Goal: Register for event/course

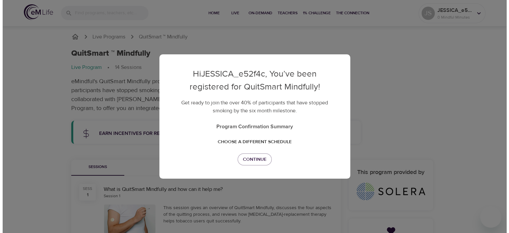
scroll to position [102, 0]
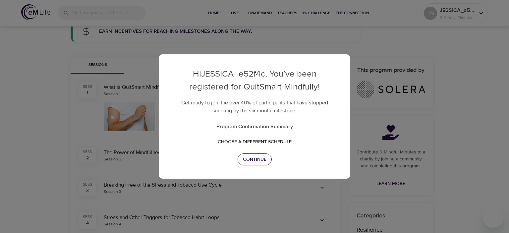
click at [262, 158] on span "Continue" at bounding box center [255, 160] width 24 height 8
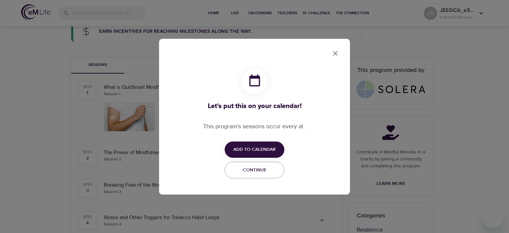
click at [269, 147] on span "Add to Calendar" at bounding box center [254, 150] width 42 height 8
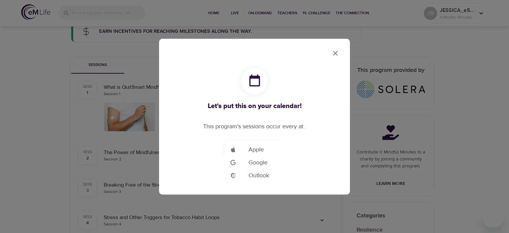
click at [270, 162] on li "Add to Google Calendar Google" at bounding box center [265, 162] width 80 height 13
click at [332, 143] on div at bounding box center [254, 116] width 509 height 233
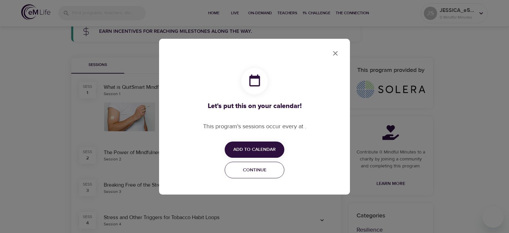
click at [269, 172] on span "Continue" at bounding box center [254, 170] width 51 height 8
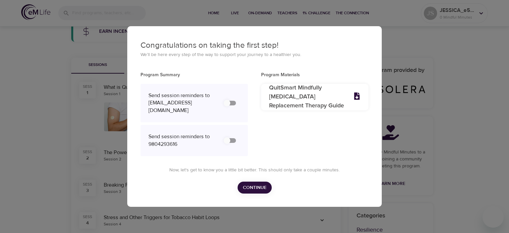
click at [242, 109] on div "Send session reminders to [EMAIL_ADDRESS][DOMAIN_NAME]" at bounding box center [194, 103] width 107 height 39
click at [232, 106] on input "secondary checkbox" at bounding box center [227, 103] width 38 height 13
checkbox input "false"
click at [234, 138] on input "secondary checkbox" at bounding box center [227, 140] width 38 height 13
checkbox input "false"
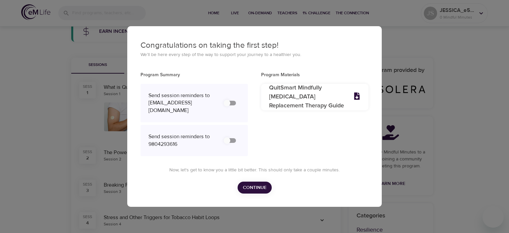
click at [265, 184] on span "Continue" at bounding box center [255, 188] width 24 height 8
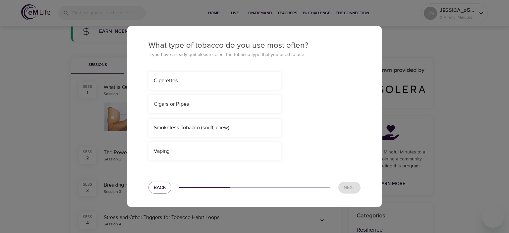
click at [236, 84] on div "Cigarettes" at bounding box center [215, 81] width 122 height 8
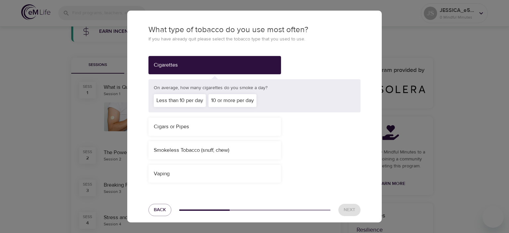
click at [231, 118] on div "Cigars or Pipes" at bounding box center [215, 127] width 133 height 18
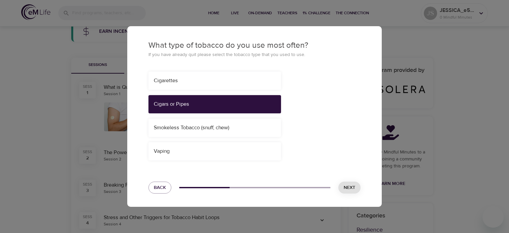
click at [243, 102] on div "Cigars or Pipes" at bounding box center [215, 104] width 133 height 18
click at [242, 80] on div "Cigarettes" at bounding box center [215, 81] width 122 height 8
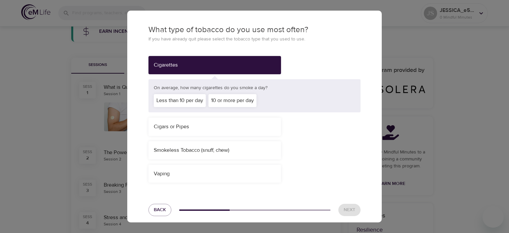
click at [247, 106] on div "10 or more per day" at bounding box center [233, 100] width 48 height 13
click at [339, 209] on button "Next" at bounding box center [350, 210] width 22 height 12
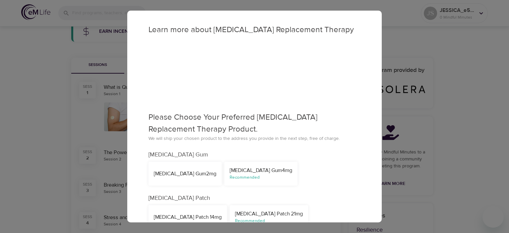
click at [350, 215] on div "[MEDICAL_DATA] Patch 14mg [MEDICAL_DATA] Patch 21mg Recommended" at bounding box center [254, 217] width 215 height 27
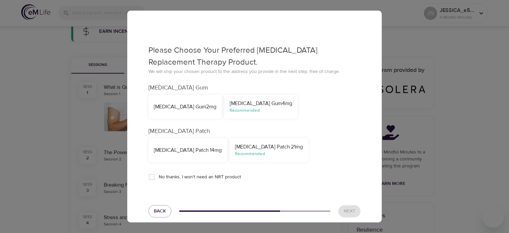
scroll to position [75, 0]
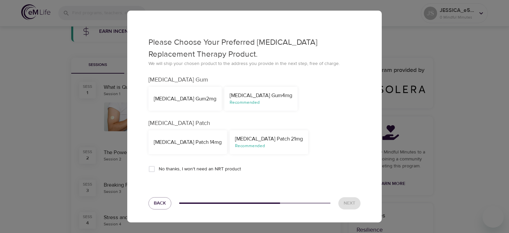
click at [271, 146] on div "Recommended" at bounding box center [269, 146] width 68 height 6
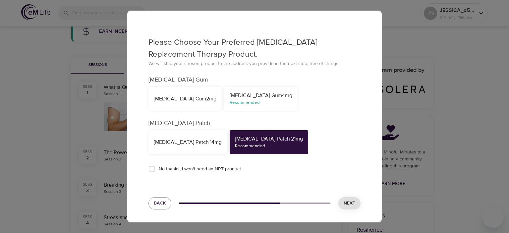
click at [342, 207] on button "Next" at bounding box center [350, 203] width 22 height 12
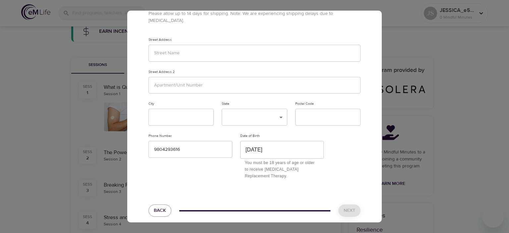
scroll to position [0, 0]
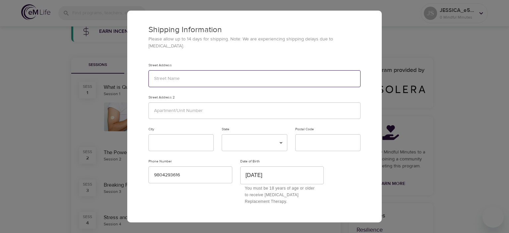
click at [239, 70] on input "text" at bounding box center [255, 78] width 212 height 17
type input "[STREET_ADDRESS]"
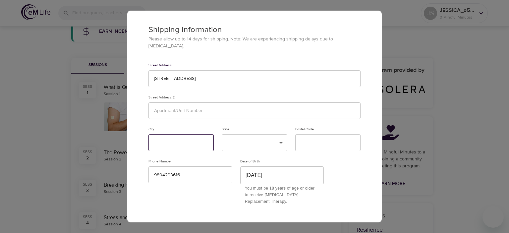
type input "Vale"
type input "28168"
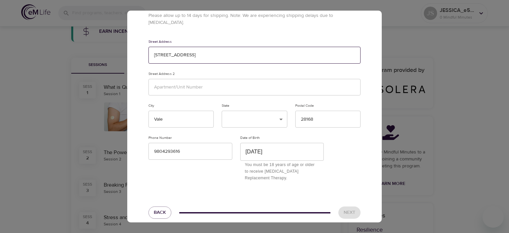
scroll to position [26, 0]
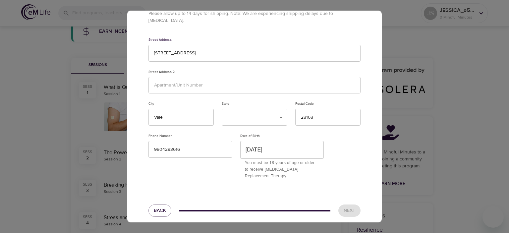
click at [348, 204] on div "Next" at bounding box center [350, 211] width 30 height 20
click at [345, 204] on div "Next" at bounding box center [350, 211] width 30 height 20
click at [348, 206] on div "Next" at bounding box center [350, 211] width 30 height 20
click at [348, 209] on div "Next" at bounding box center [350, 211] width 30 height 20
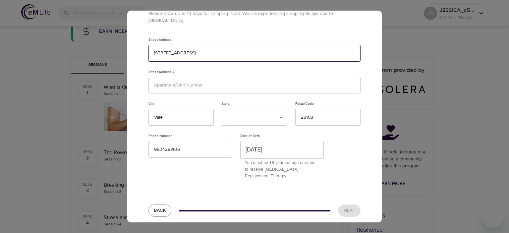
click at [223, 45] on input "[STREET_ADDRESS]" at bounding box center [255, 53] width 212 height 17
type input "6"
type input "[STREET_ADDRESS]"
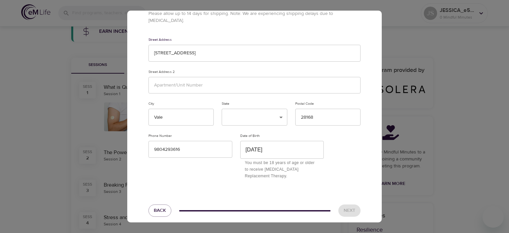
click at [354, 154] on div "Street Address [STREET_ADDRESS] ​ ​ Postal Code 28168 Phone Number [PHONE_NUMBE…" at bounding box center [255, 108] width 220 height 150
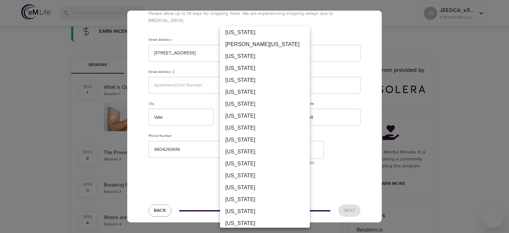
scroll to position [270, 0]
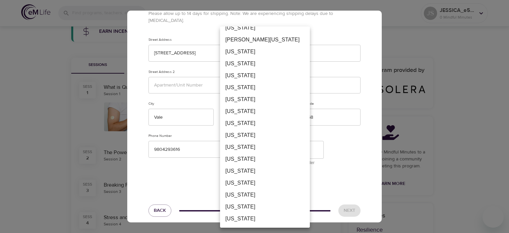
click at [266, 206] on li "[US_STATE]" at bounding box center [265, 207] width 90 height 12
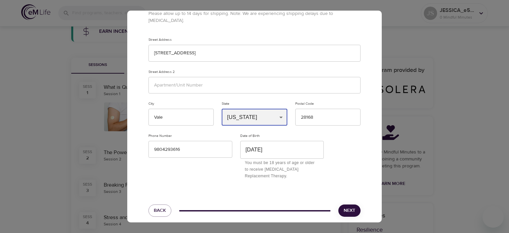
type input "NC"
click at [344, 207] on span "Next" at bounding box center [350, 211] width 12 height 8
click at [349, 207] on span "Next" at bounding box center [350, 211] width 12 height 8
click at [348, 207] on span "Next" at bounding box center [350, 211] width 12 height 8
click at [484, 129] on div "Shipping Information Please allow up to 14 days for shipping. Note: We are expe…" at bounding box center [254, 116] width 509 height 233
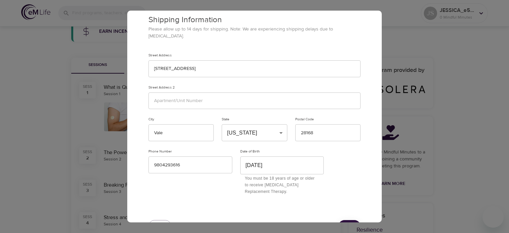
scroll to position [26, 0]
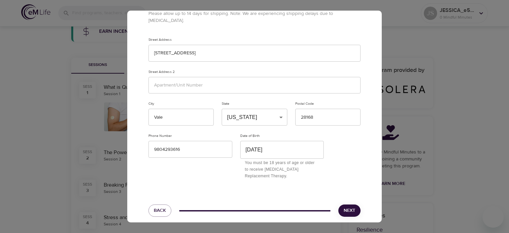
click at [347, 207] on span "Next" at bounding box center [350, 211] width 12 height 8
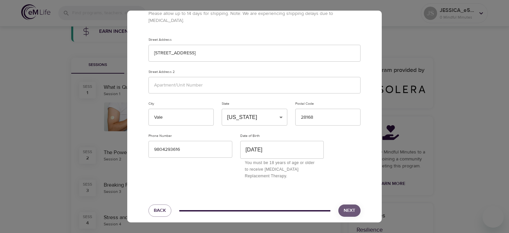
click at [347, 207] on span "Next" at bounding box center [350, 211] width 12 height 8
click at [52, 109] on div "Shipping Information Please allow up to 14 days for shipping. Note: We are expe…" at bounding box center [254, 116] width 509 height 233
click at [347, 207] on span "Next" at bounding box center [350, 211] width 12 height 8
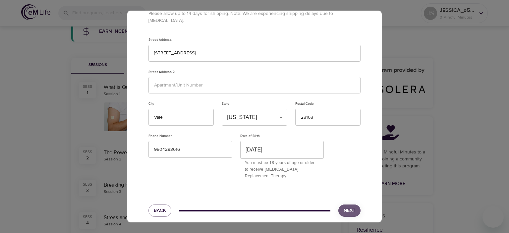
click at [347, 207] on span "Next" at bounding box center [350, 211] width 12 height 8
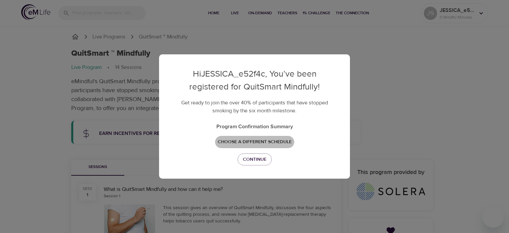
click at [283, 139] on span "Choose a different schedule" at bounding box center [255, 142] width 74 height 8
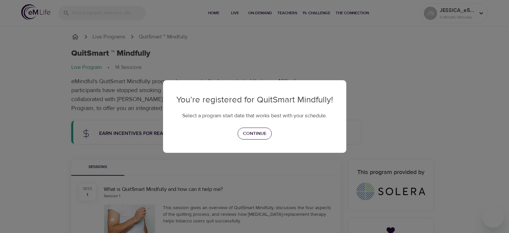
click at [266, 134] on span "Continue" at bounding box center [255, 134] width 24 height 8
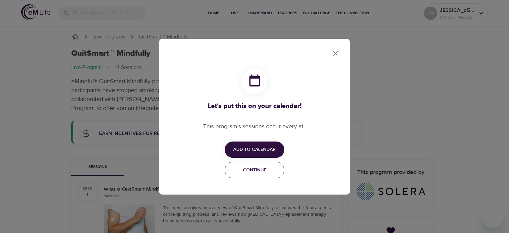
click at [269, 176] on button "Continue" at bounding box center [255, 170] width 60 height 17
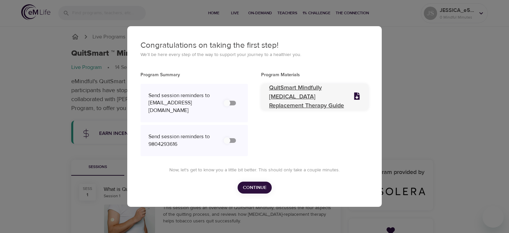
click at [298, 96] on p "QuitSmart Mindfully [MEDICAL_DATA] Replacement Therapy Guide" at bounding box center [307, 97] width 76 height 27
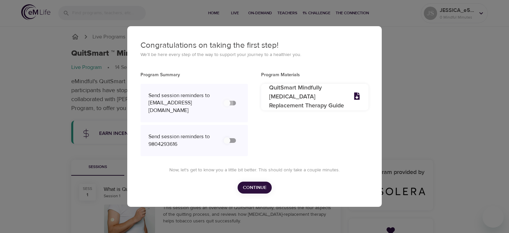
click at [229, 104] on input "secondary checkbox" at bounding box center [227, 103] width 38 height 13
checkbox input "false"
click at [267, 183] on button "Continue" at bounding box center [255, 188] width 34 height 12
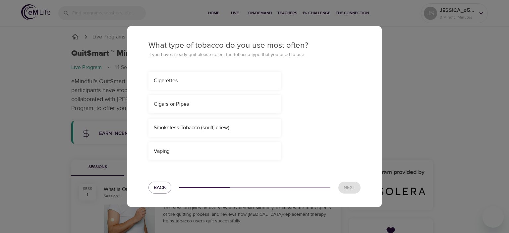
click at [196, 77] on div "Cigarettes" at bounding box center [215, 81] width 133 height 18
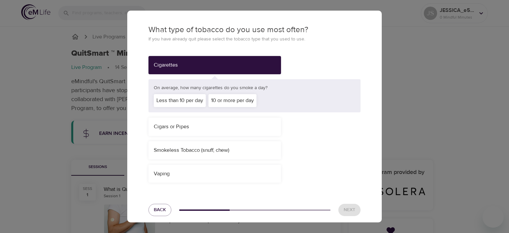
click at [220, 98] on div "10 or more per day" at bounding box center [233, 100] width 48 height 13
click at [348, 214] on span "Next" at bounding box center [350, 210] width 12 height 8
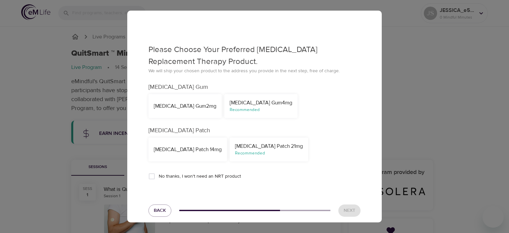
scroll to position [68, 0]
click at [270, 151] on div "Recommended" at bounding box center [269, 153] width 68 height 6
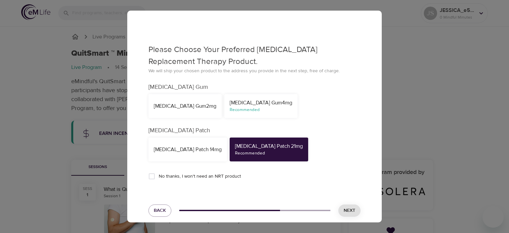
click at [349, 210] on span "Next" at bounding box center [350, 211] width 12 height 8
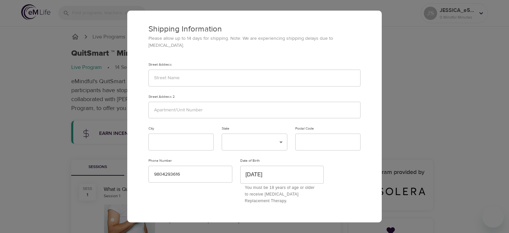
scroll to position [0, 0]
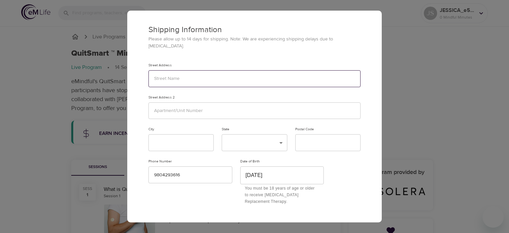
click at [215, 70] on input "text" at bounding box center [255, 78] width 212 height 17
type input "[STREET_ADDRESS]"
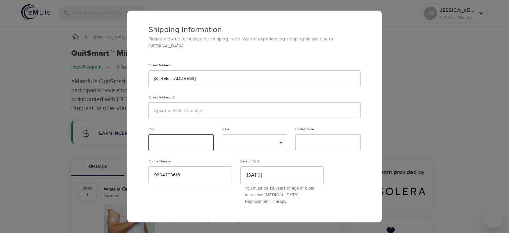
type input "Vale"
type input "28168"
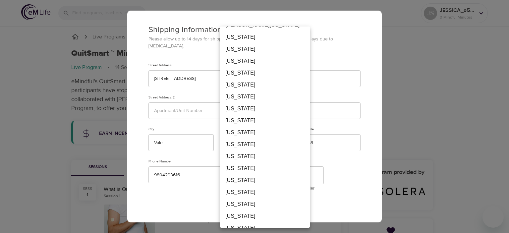
scroll to position [285, 0]
click at [249, 190] on li "[US_STATE]" at bounding box center [265, 192] width 90 height 12
type input "NC"
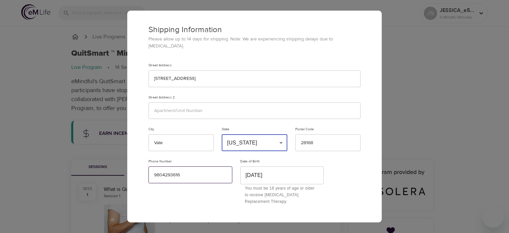
click at [163, 168] on input "9804293616" at bounding box center [191, 174] width 84 height 17
click at [162, 168] on input "9804293616" at bounding box center [191, 174] width 84 height 17
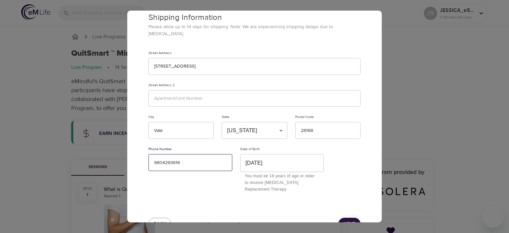
scroll to position [26, 0]
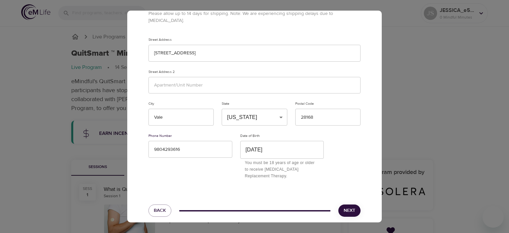
click at [349, 207] on span "Next" at bounding box center [350, 211] width 12 height 8
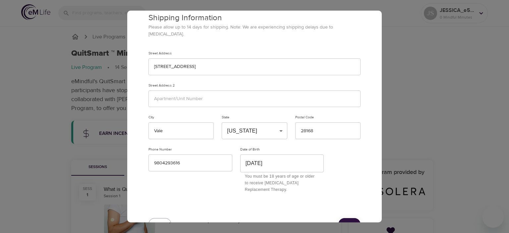
scroll to position [0, 0]
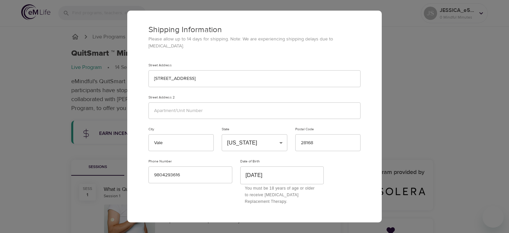
click at [423, 98] on div "Shipping Information Please allow up to 14 days for shipping. Note: We are expe…" at bounding box center [254, 116] width 509 height 233
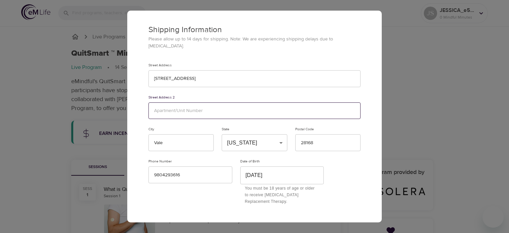
click at [196, 102] on input "text" at bounding box center [255, 110] width 212 height 17
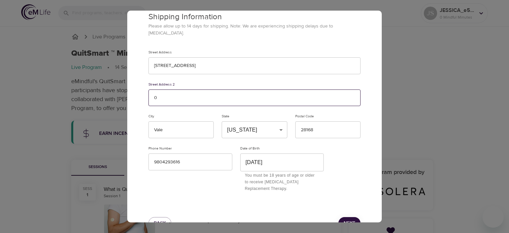
scroll to position [26, 0]
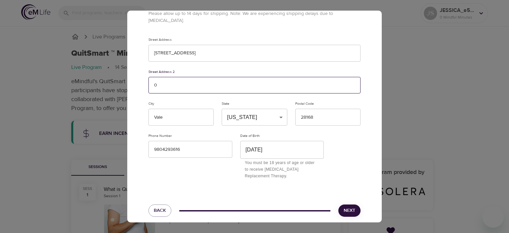
type input "0"
click at [346, 207] on span "Next" at bounding box center [350, 211] width 12 height 8
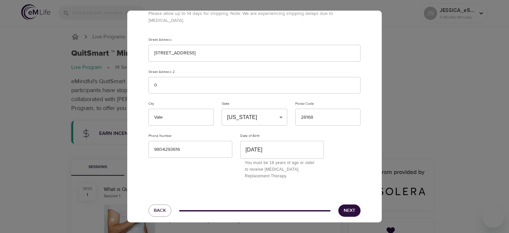
click at [346, 207] on span "Next" at bounding box center [350, 211] width 12 height 8
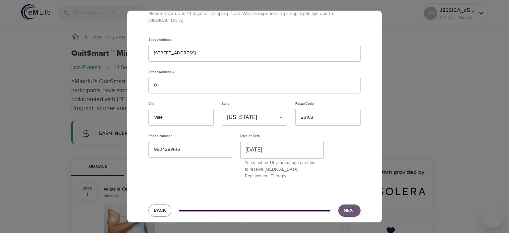
click at [346, 207] on span "Next" at bounding box center [350, 211] width 12 height 8
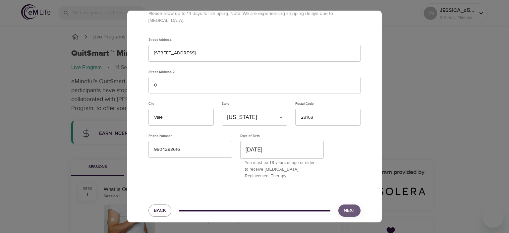
click at [346, 207] on span "Next" at bounding box center [350, 211] width 12 height 8
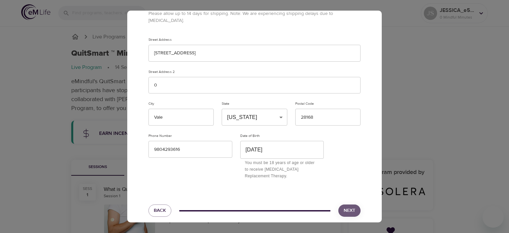
click at [346, 207] on span "Next" at bounding box center [350, 211] width 12 height 8
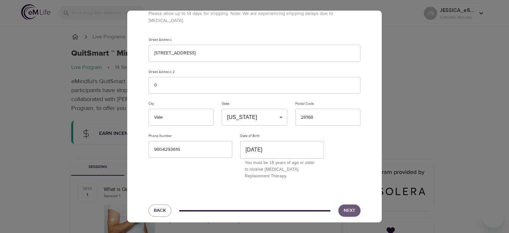
click at [346, 207] on span "Next" at bounding box center [350, 211] width 12 height 8
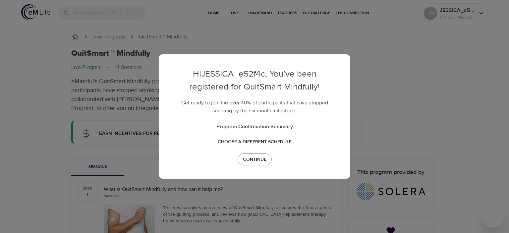
click at [275, 128] on p "Program Confirmation Summary" at bounding box center [254, 127] width 165 height 8
click at [256, 138] on span "Choose a different schedule" at bounding box center [255, 142] width 74 height 8
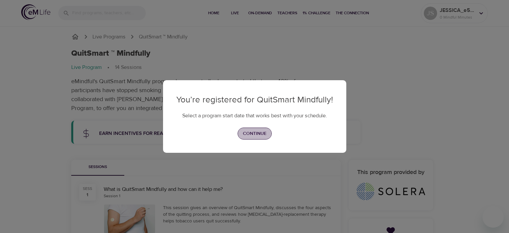
click at [256, 136] on span "Continue" at bounding box center [255, 134] width 24 height 8
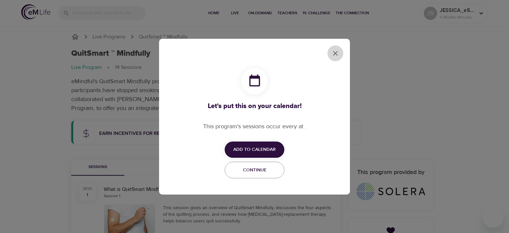
click at [336, 51] on icon "close" at bounding box center [336, 53] width 8 height 8
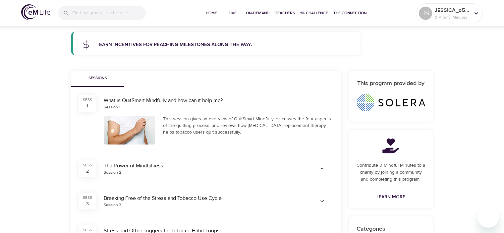
scroll to position [94, 0]
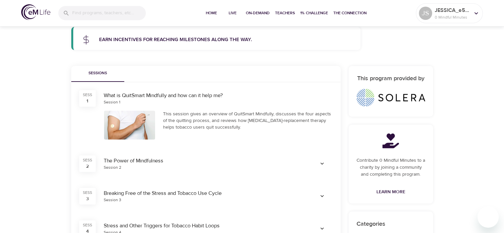
click at [90, 103] on div "SESS 1" at bounding box center [87, 98] width 17 height 17
click at [133, 129] on div at bounding box center [129, 125] width 51 height 29
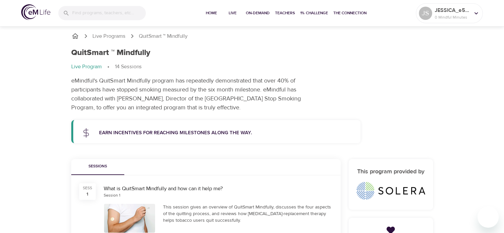
scroll to position [0, 0]
click at [273, 78] on p "eMindful's QuitSmart Mindfully program has repeatedly demonstrated that over 40…" at bounding box center [195, 95] width 249 height 36
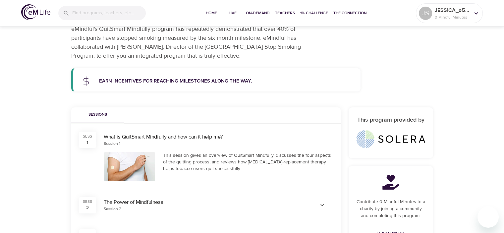
scroll to position [72, 0]
